Goal: Transaction & Acquisition: Purchase product/service

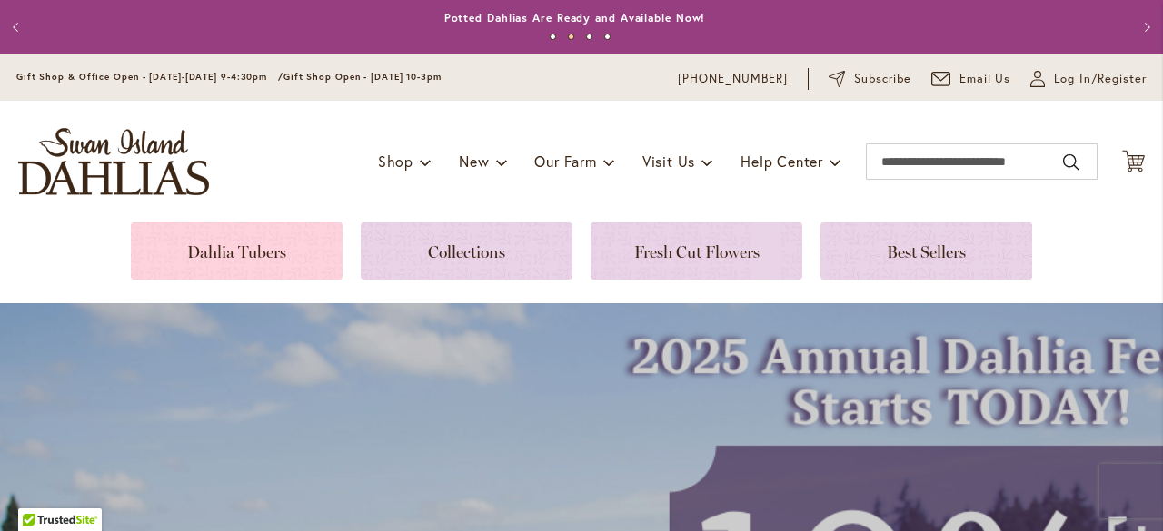
click at [291, 244] on link at bounding box center [237, 251] width 212 height 57
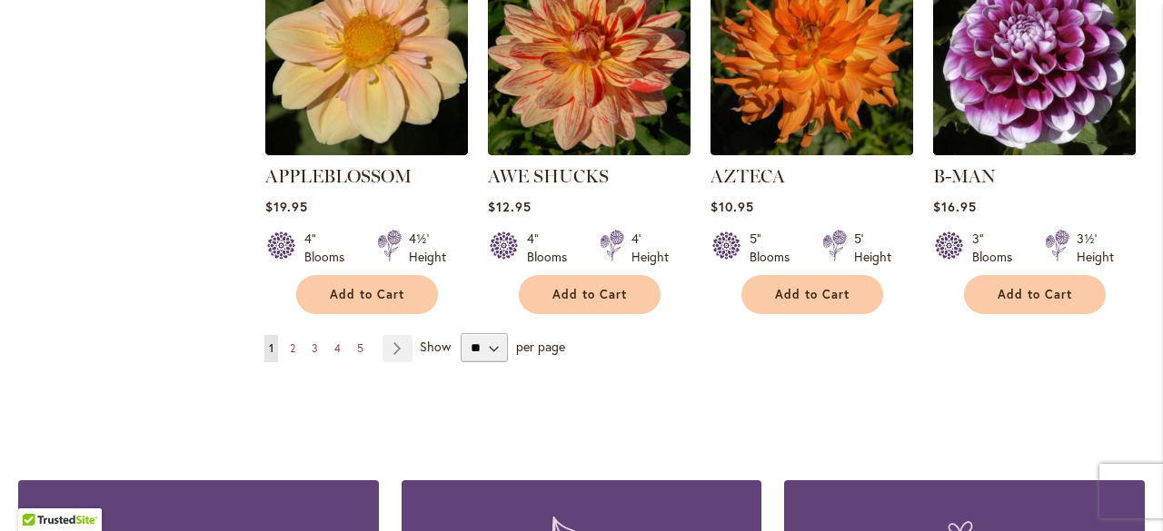
scroll to position [1669, 0]
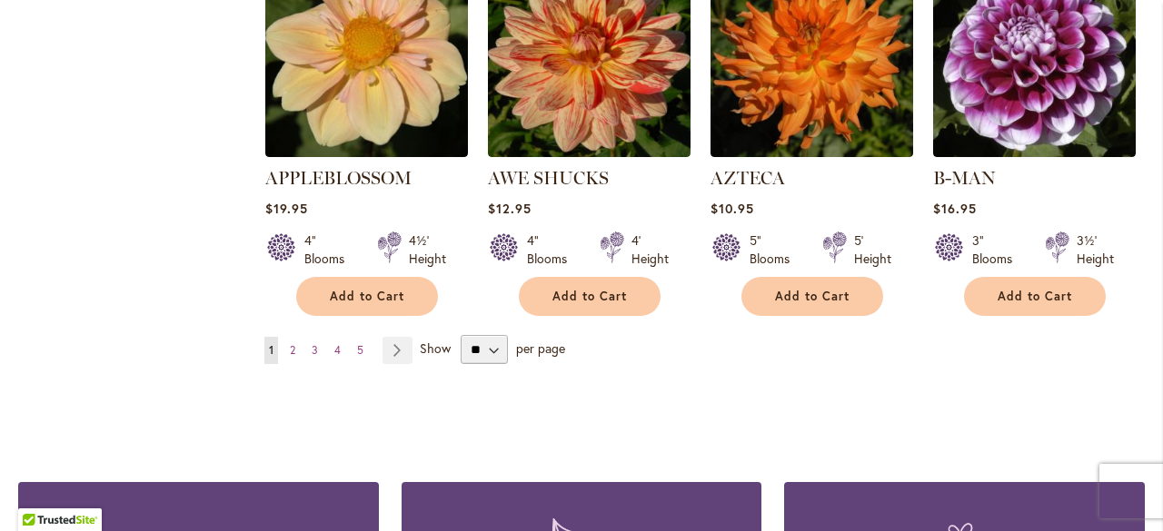
click at [412, 337] on ul "You're currently reading page 1 Page 2 Page 3 Page 4 Page 5 Page Next" at bounding box center [341, 350] width 155 height 27
click at [485, 335] on select "** ** ** **" at bounding box center [484, 349] width 47 height 29
select select "**"
click at [461, 335] on select "** ** ** **" at bounding box center [484, 349] width 47 height 29
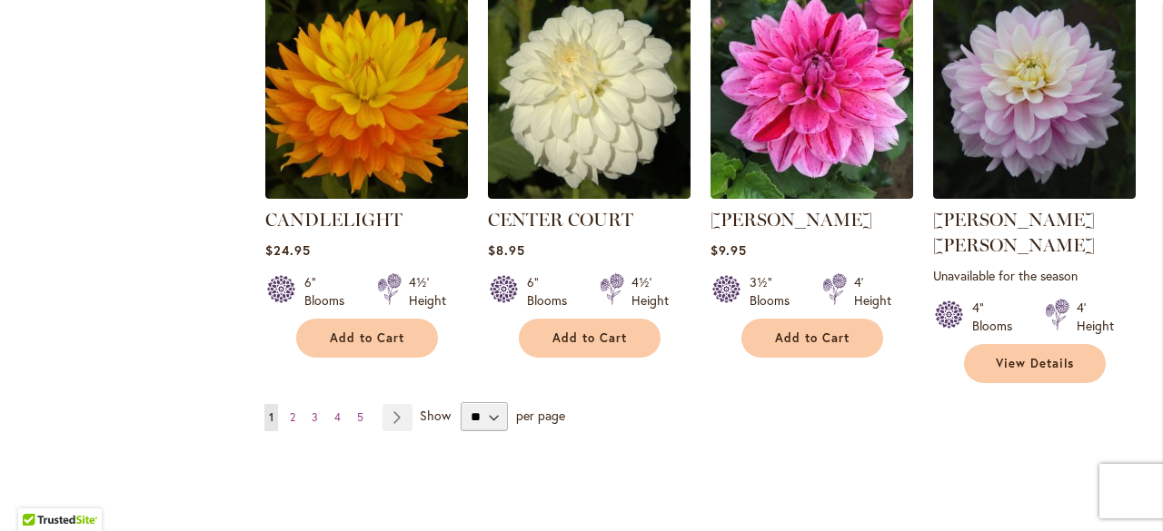
scroll to position [6183, 0]
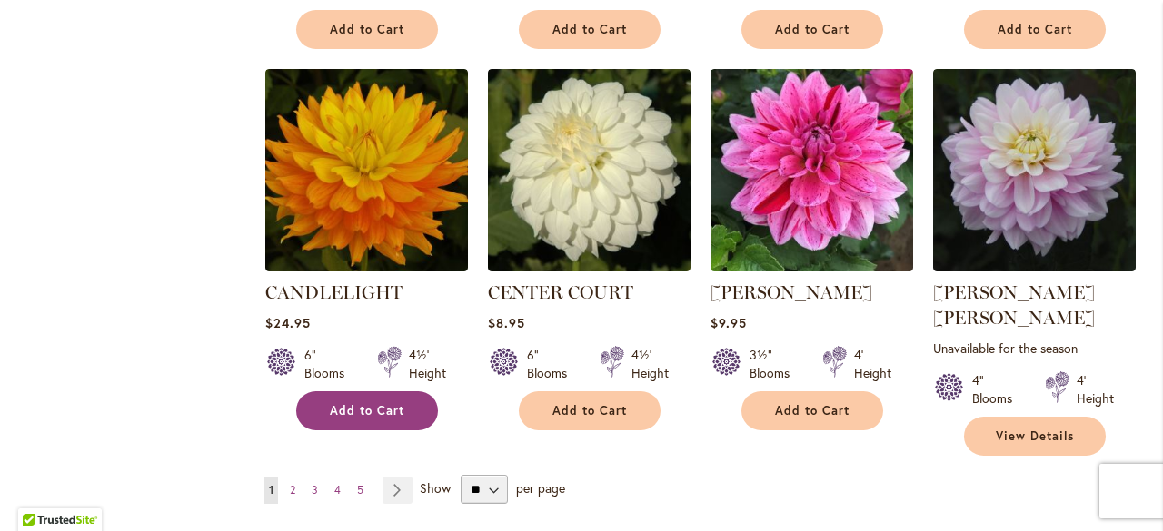
click at [364, 392] on button "Add to Cart" at bounding box center [367, 411] width 142 height 39
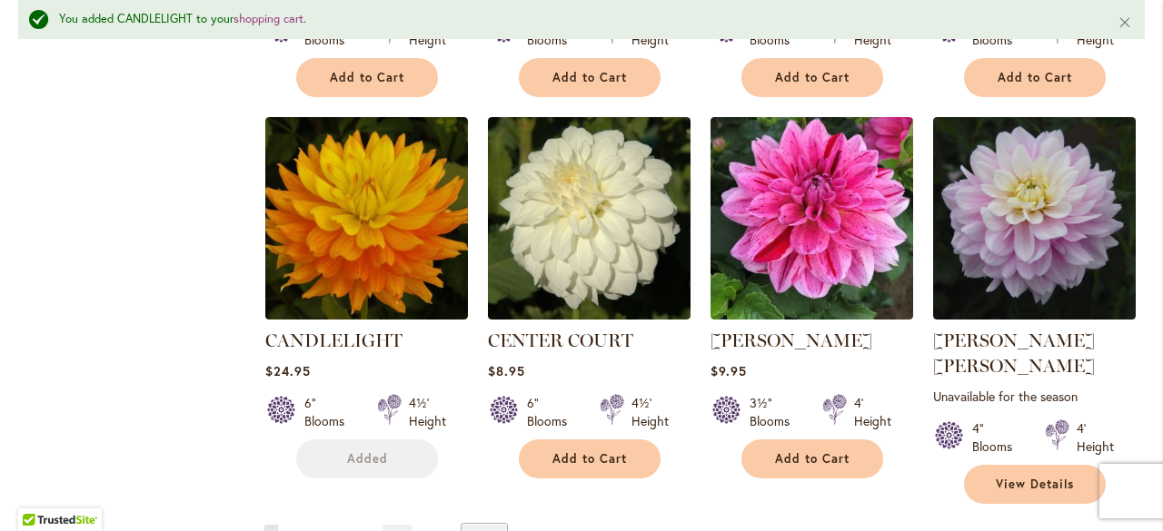
scroll to position [6231, 0]
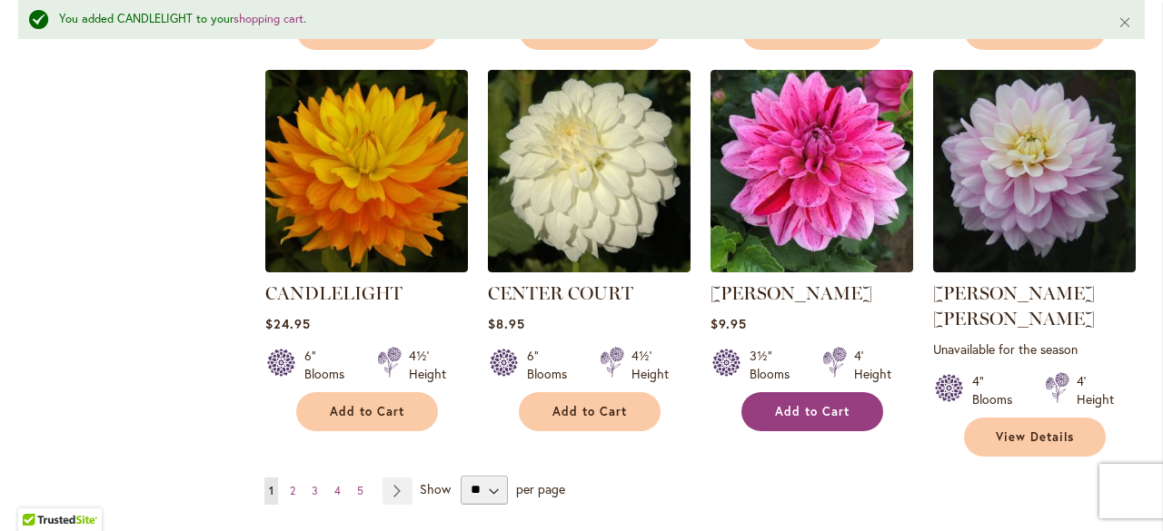
click at [808, 404] on span "Add to Cart" at bounding box center [812, 411] width 74 height 15
click at [294, 478] on link "Page 2" at bounding box center [292, 491] width 15 height 27
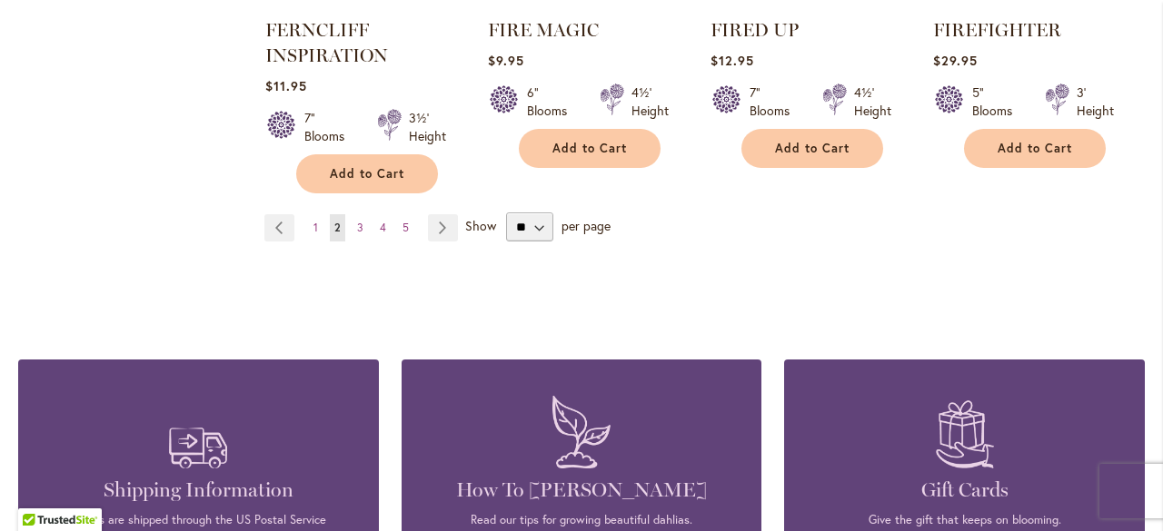
scroll to position [6565, 0]
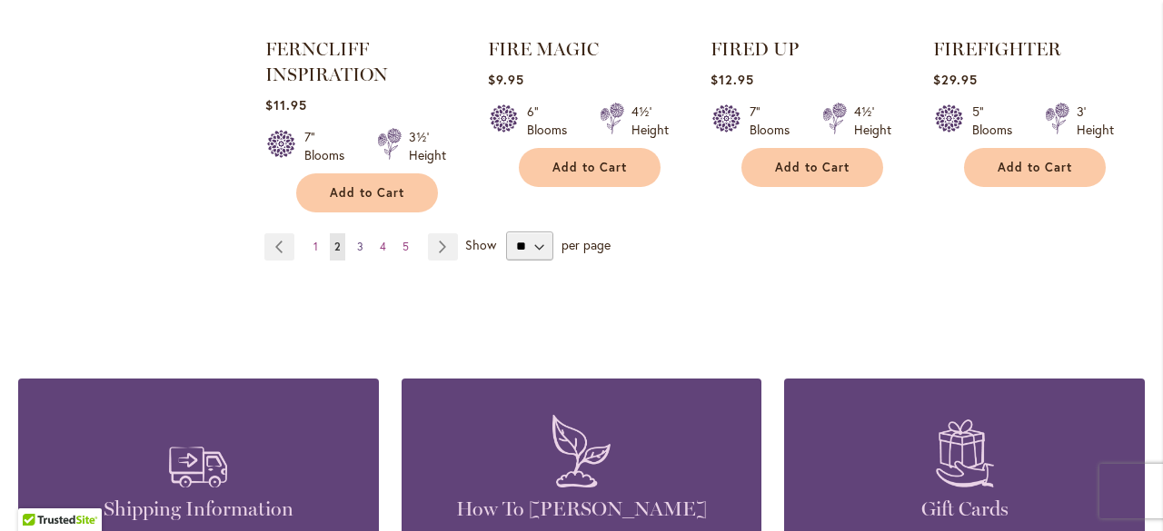
click at [360, 240] on span "3" at bounding box center [360, 247] width 6 height 14
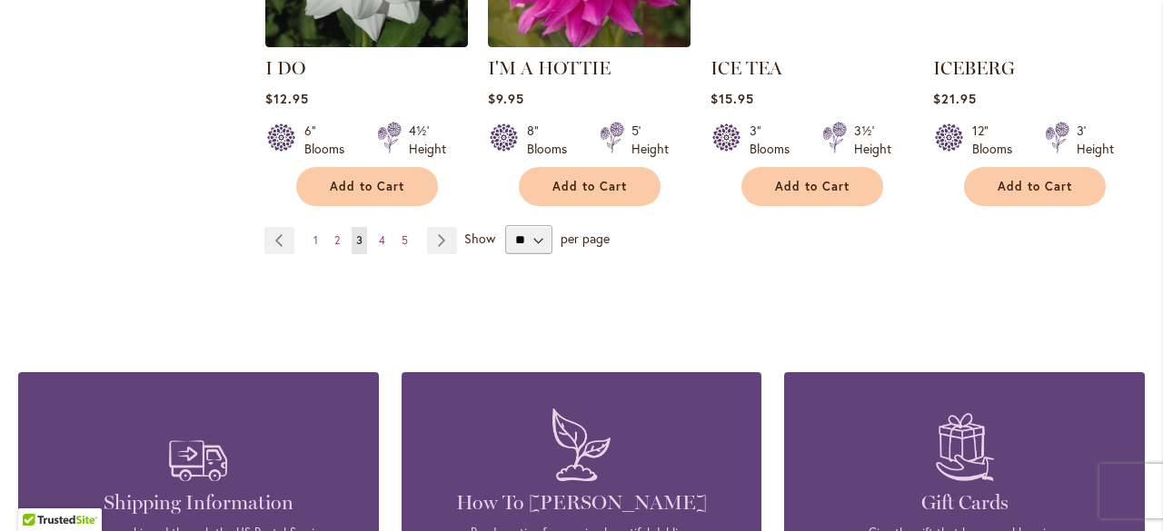
scroll to position [6613, 0]
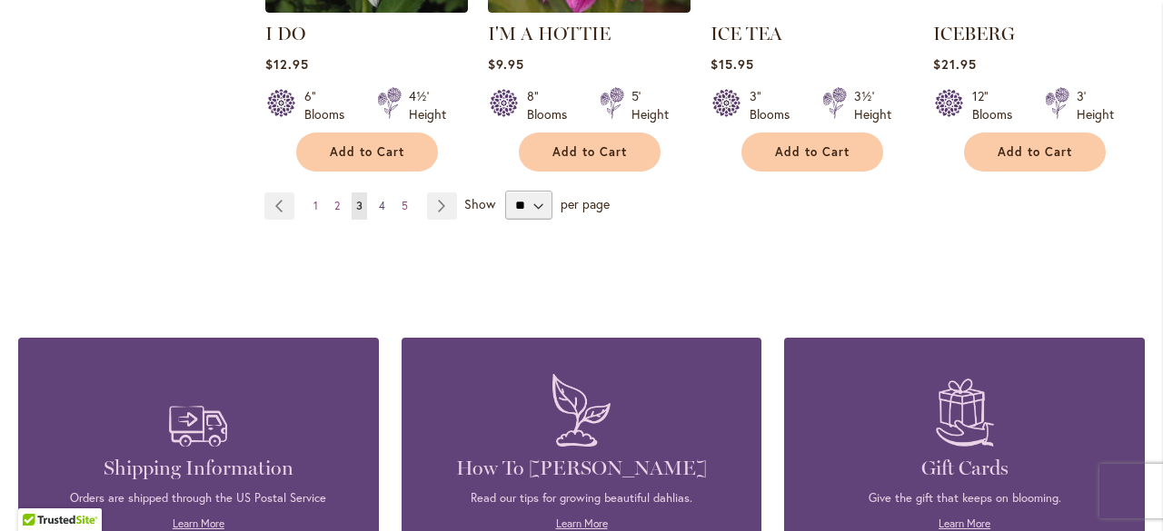
click at [374, 193] on link "Page 4" at bounding box center [381, 206] width 15 height 27
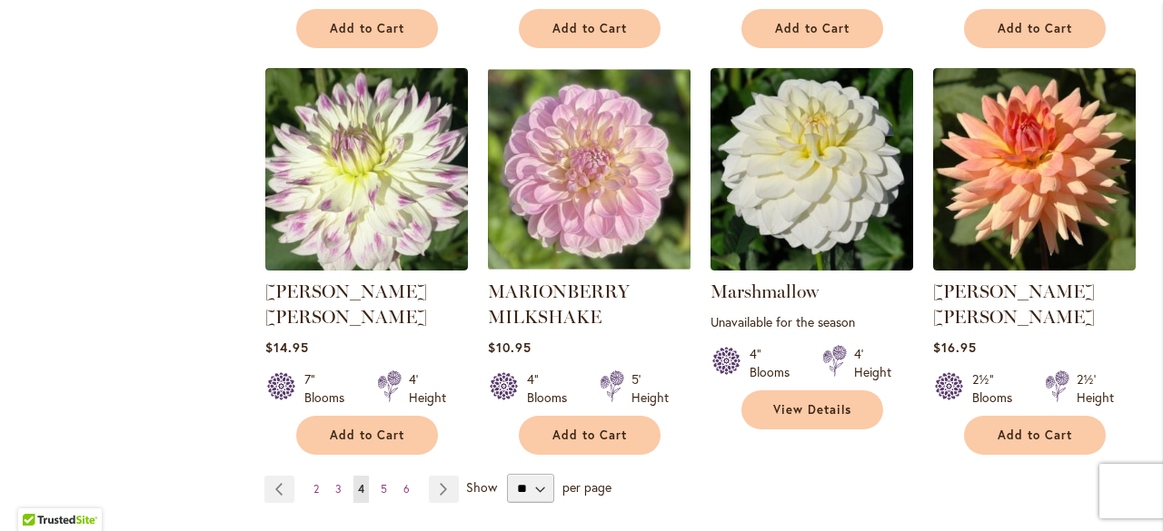
scroll to position [6301, 0]
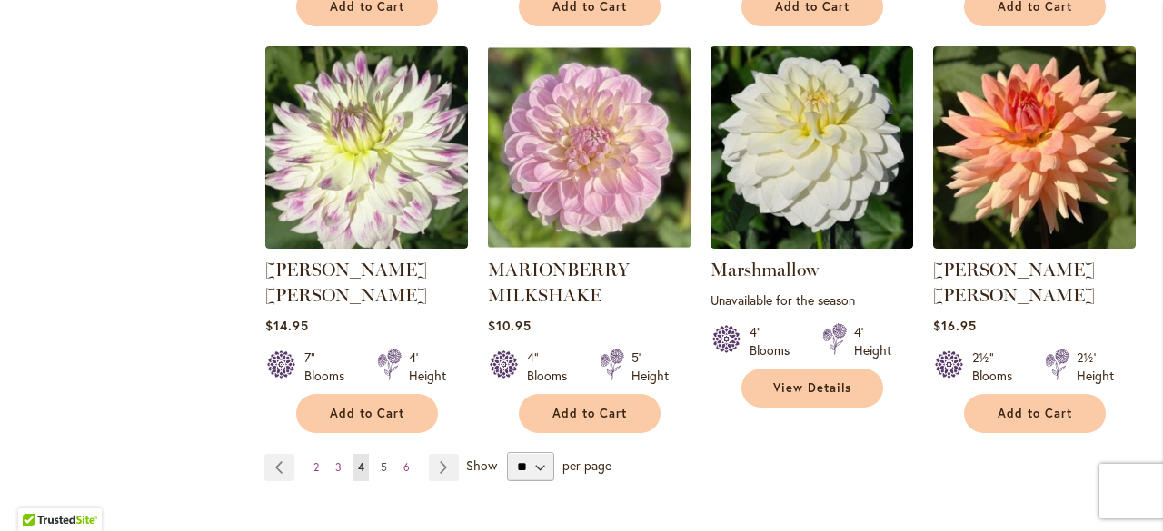
click at [376, 454] on link "Page 5" at bounding box center [383, 467] width 15 height 27
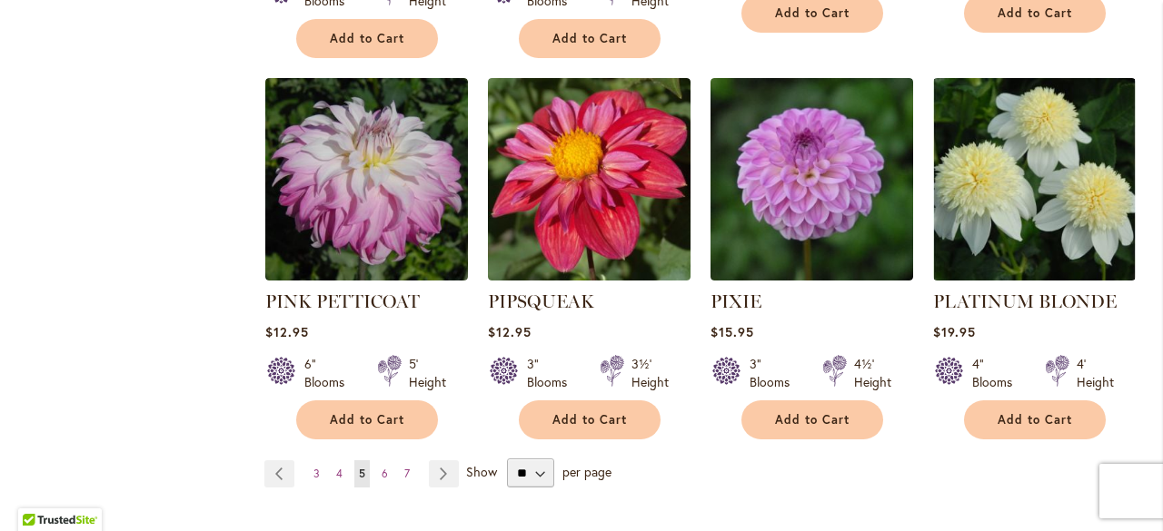
scroll to position [6279, 0]
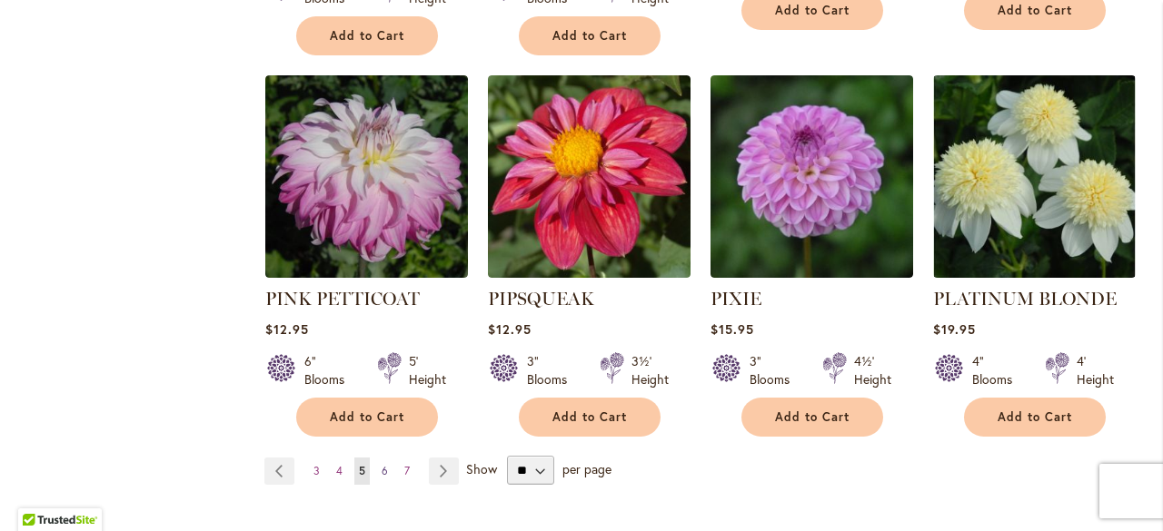
click at [382, 464] on span "6" at bounding box center [385, 471] width 6 height 14
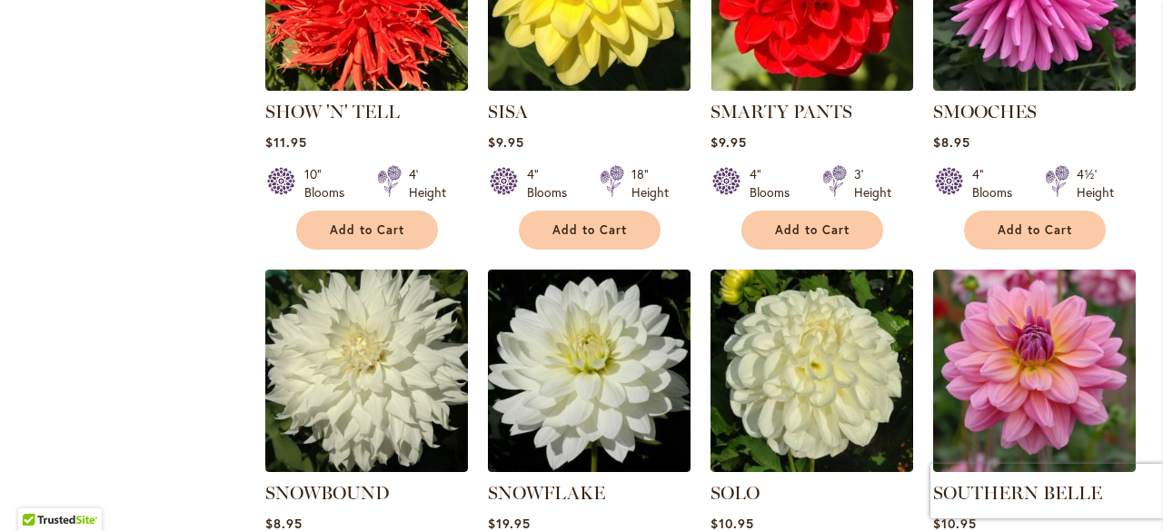
scroll to position [2958, 0]
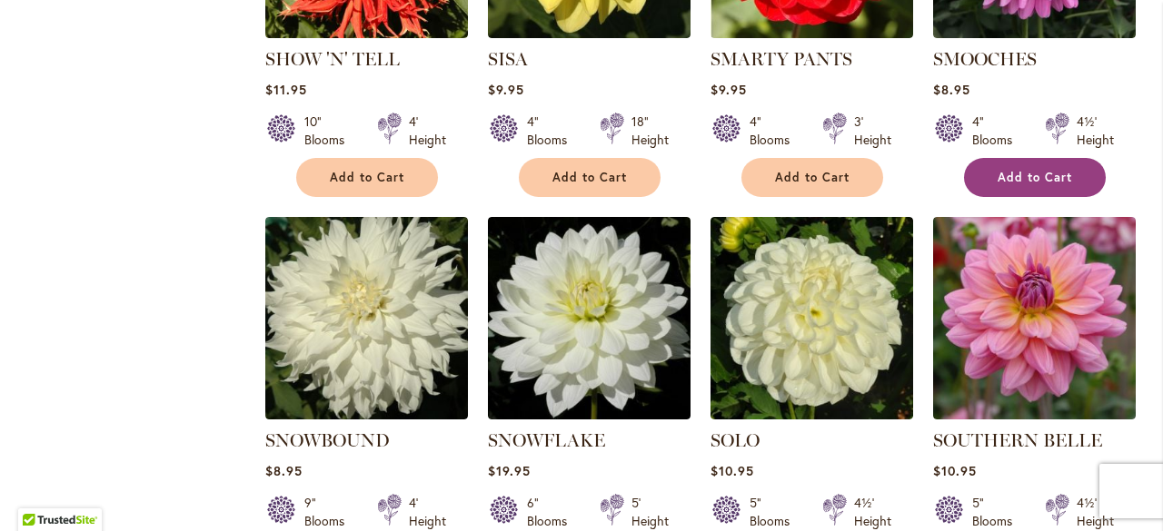
click at [1034, 170] on span "Add to Cart" at bounding box center [1034, 177] width 74 height 15
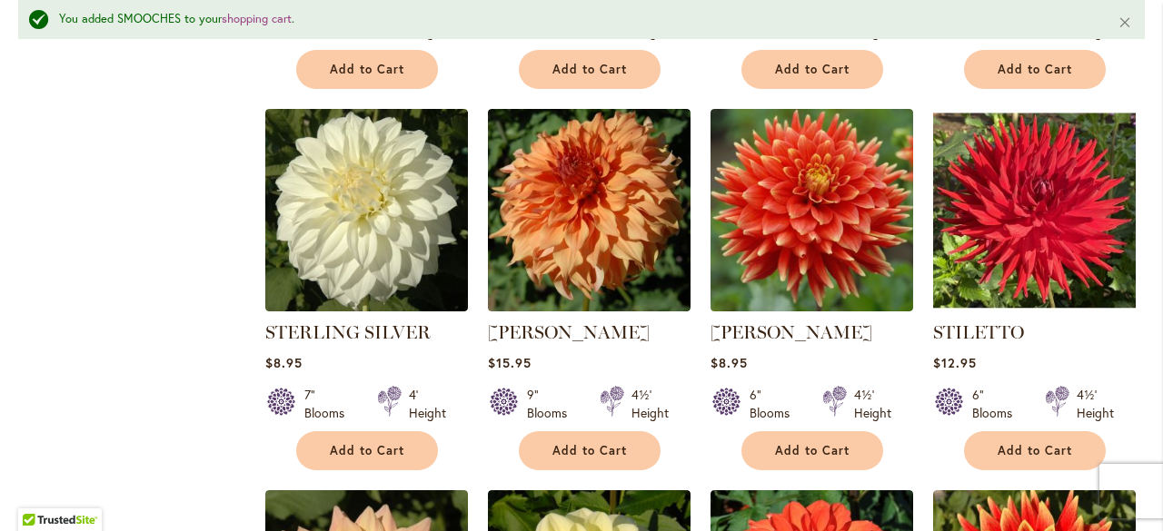
scroll to position [3913, 0]
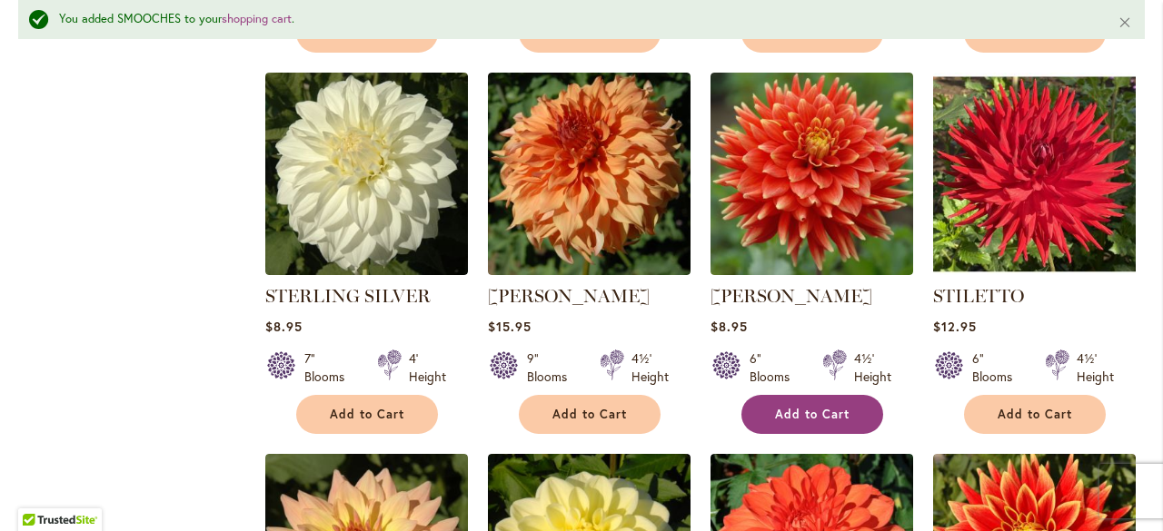
click at [802, 395] on button "Add to Cart" at bounding box center [812, 414] width 142 height 39
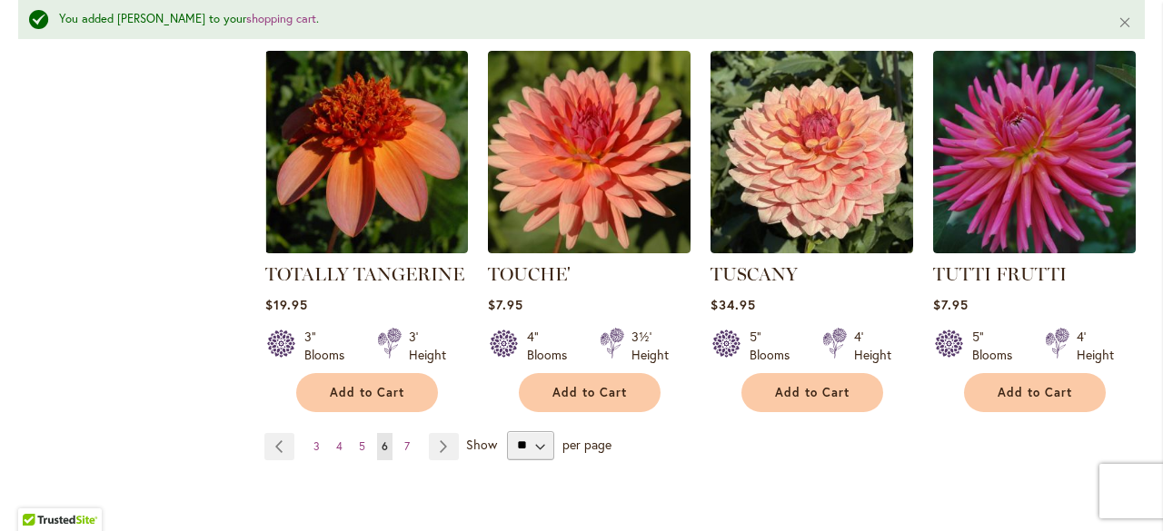
scroll to position [6312, 0]
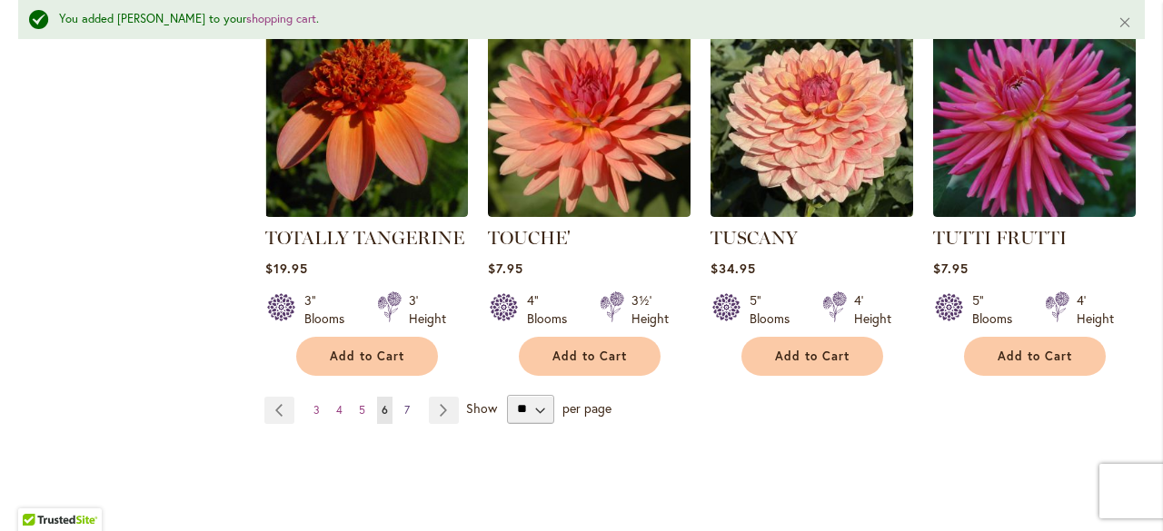
click at [404, 403] on span "7" at bounding box center [406, 410] width 5 height 14
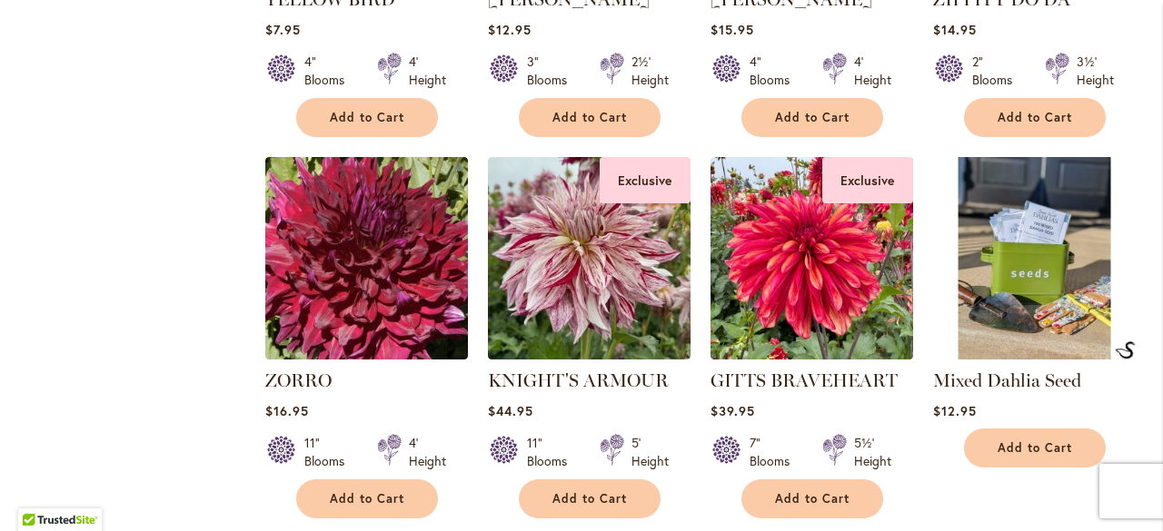
scroll to position [2609, 0]
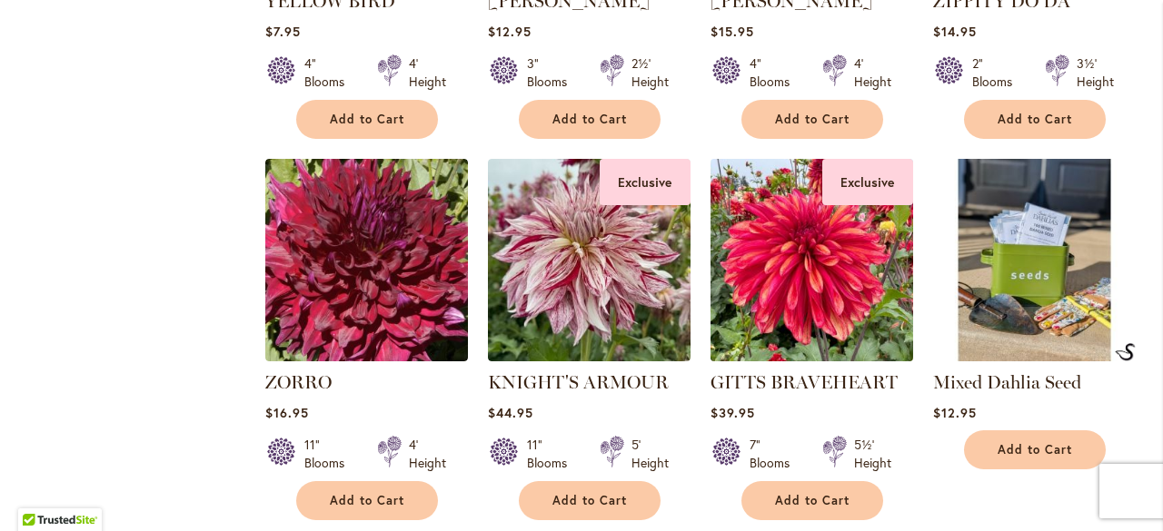
click at [889, 305] on img at bounding box center [811, 260] width 213 height 213
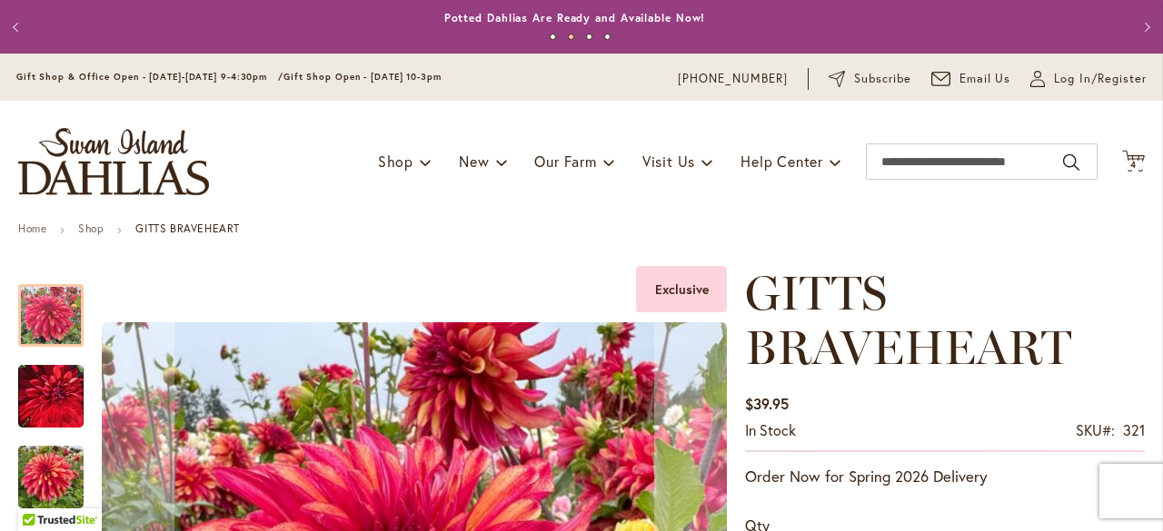
click at [27, 407] on img "GITTS BRAVEHEART" at bounding box center [50, 396] width 65 height 82
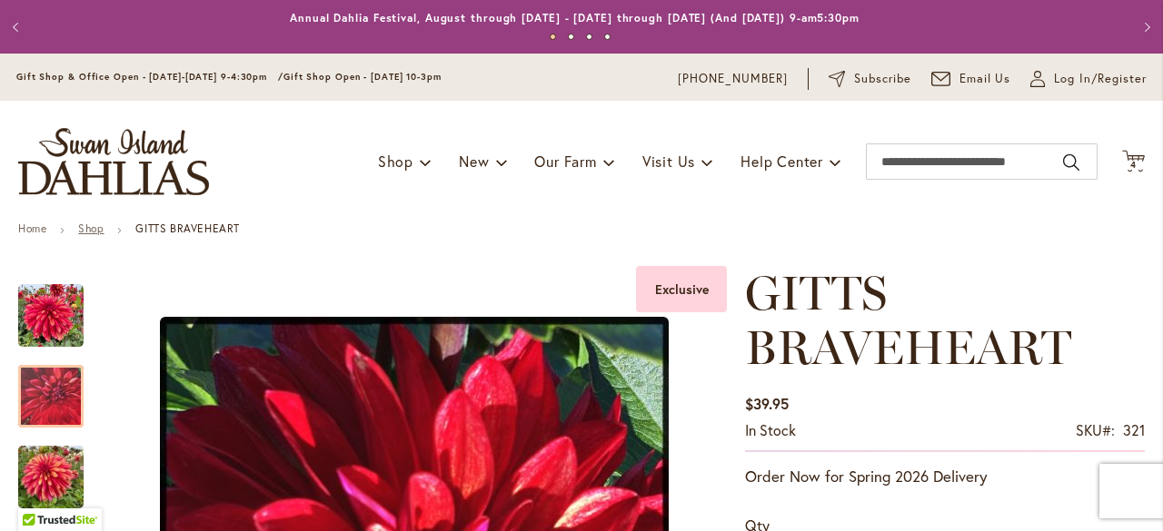
click at [96, 229] on link "Shop" at bounding box center [90, 229] width 25 height 14
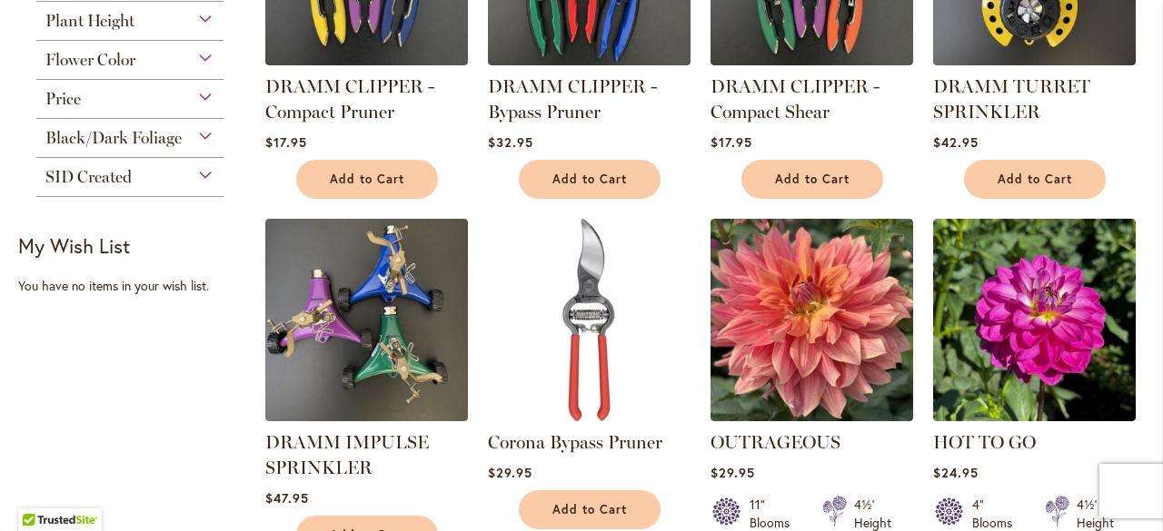
scroll to position [503, 0]
